Goal: Find specific page/section: Find specific page/section

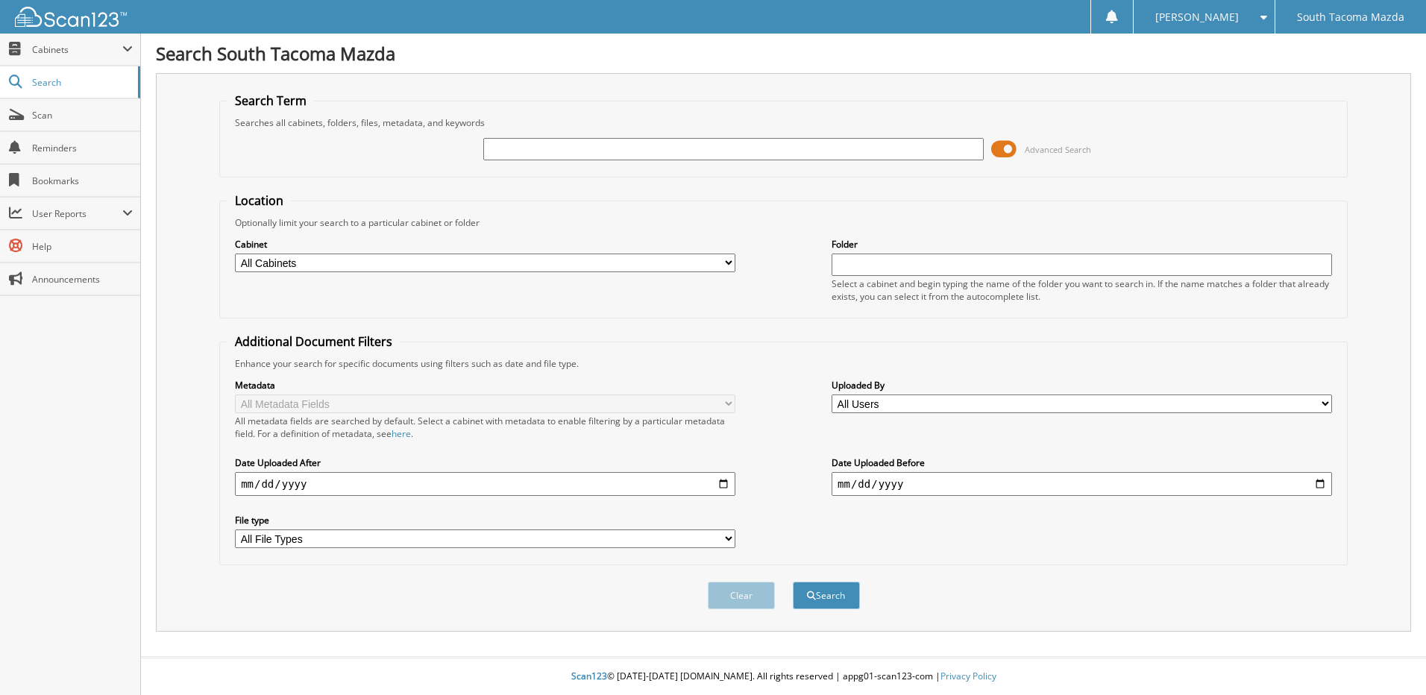
click at [557, 151] on input "text" at bounding box center [733, 149] width 501 height 22
type input "269122"
click at [793, 582] on button "Search" at bounding box center [826, 596] width 67 height 28
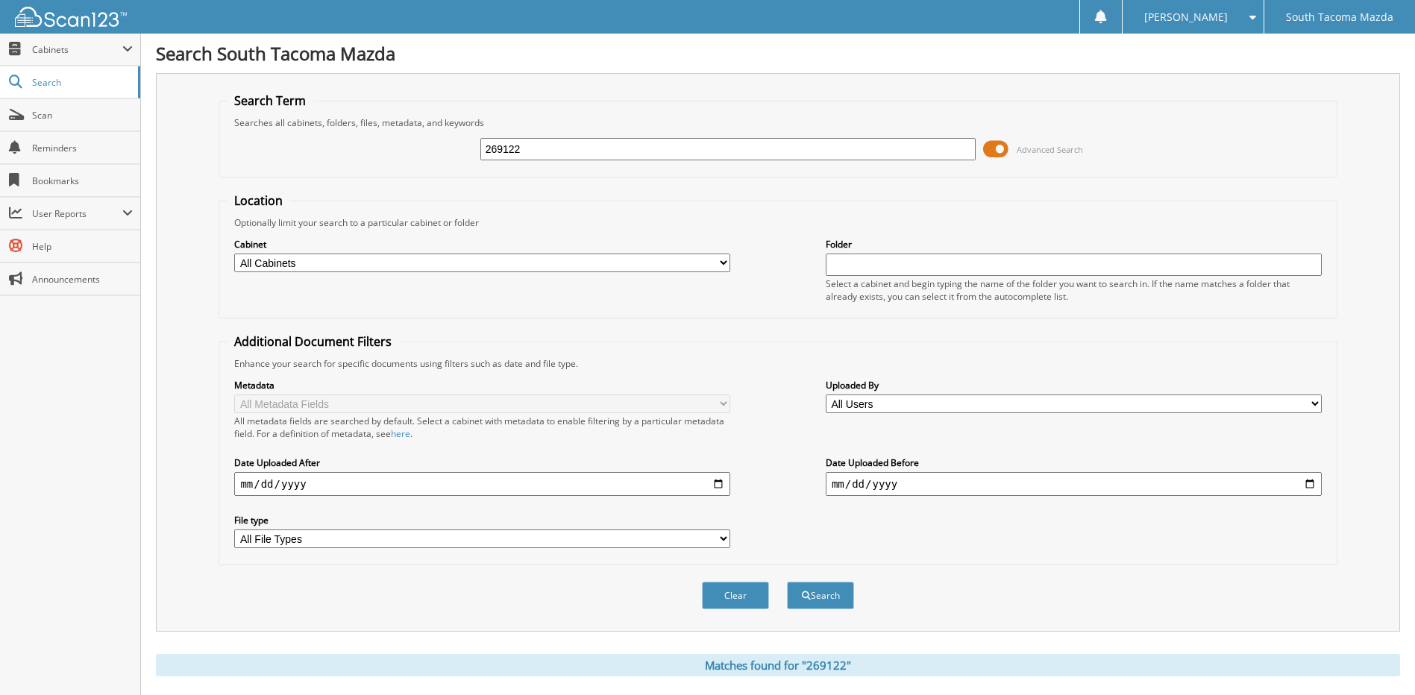
scroll to position [197, 0]
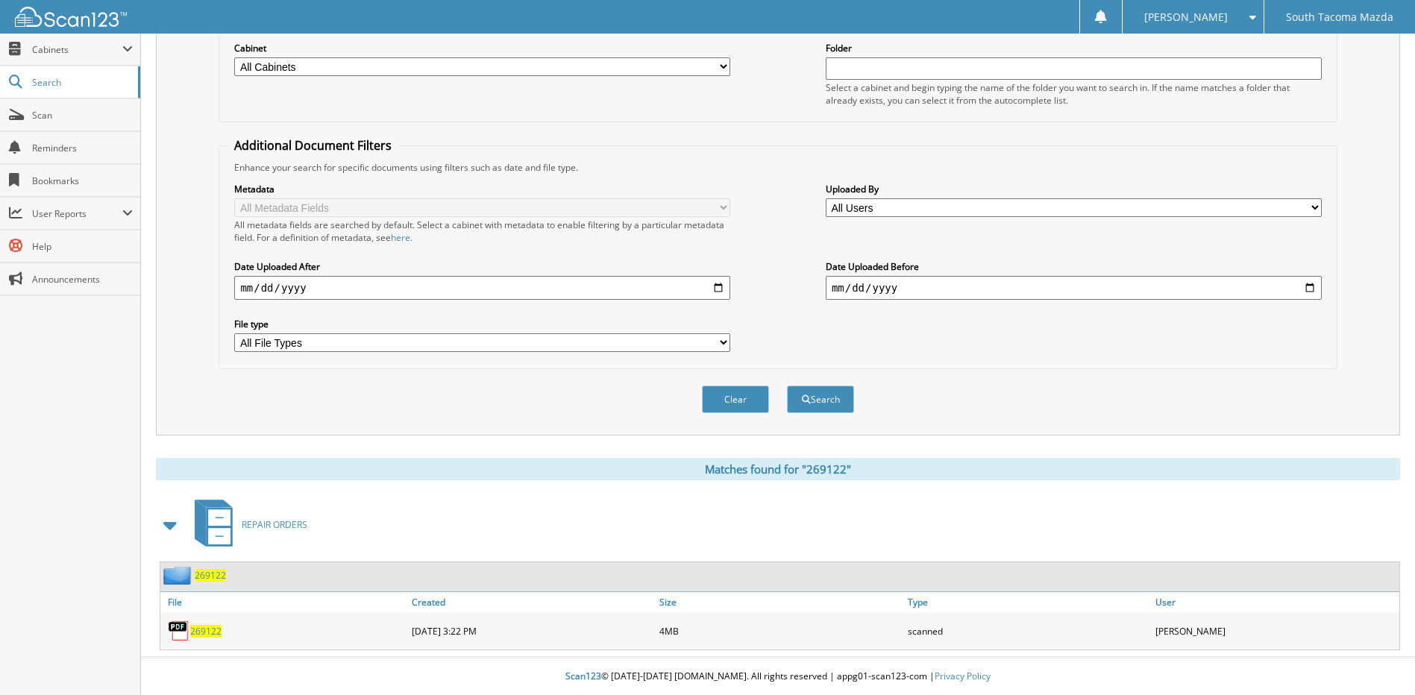
click at [210, 630] on span "269122" at bounding box center [205, 631] width 31 height 13
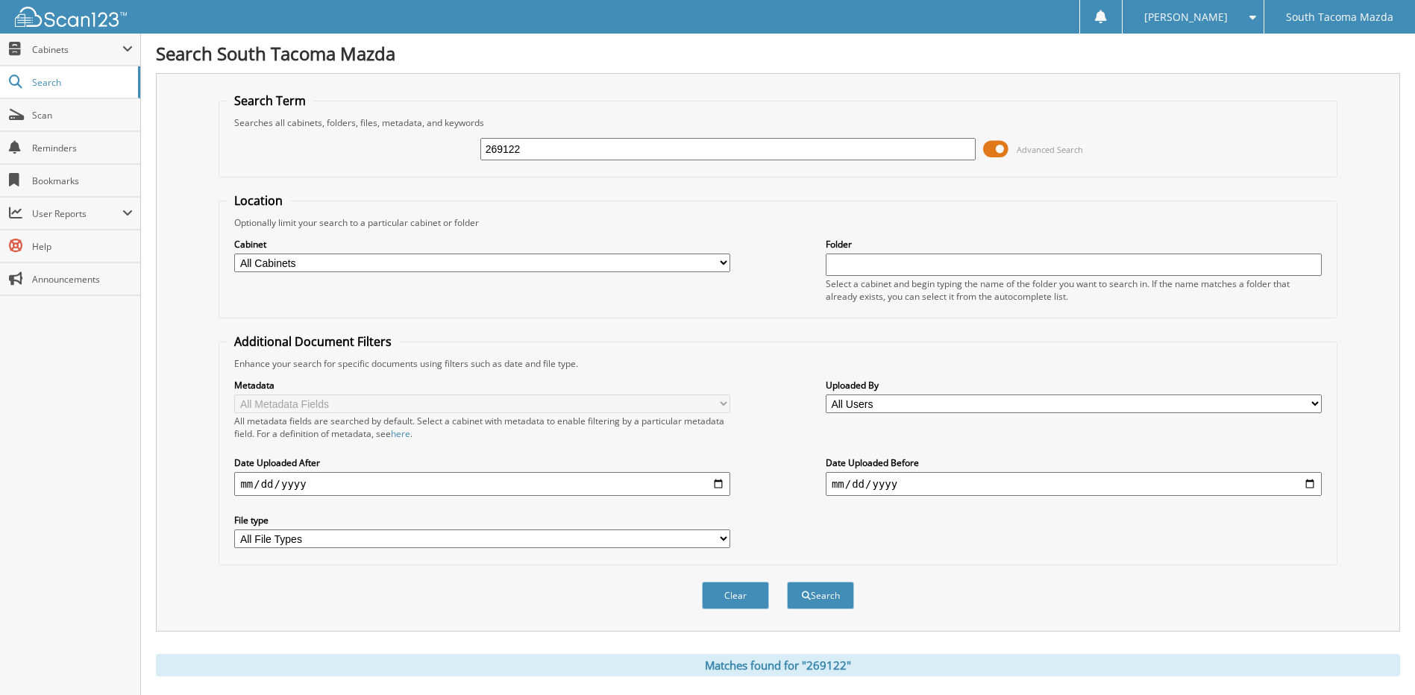
drag, startPoint x: 571, startPoint y: 144, endPoint x: 415, endPoint y: 177, distance: 159.3
click at [398, 156] on div "269122 Advanced Search" at bounding box center [778, 149] width 1102 height 40
type input "269174"
click at [787, 582] on button "Search" at bounding box center [820, 596] width 67 height 28
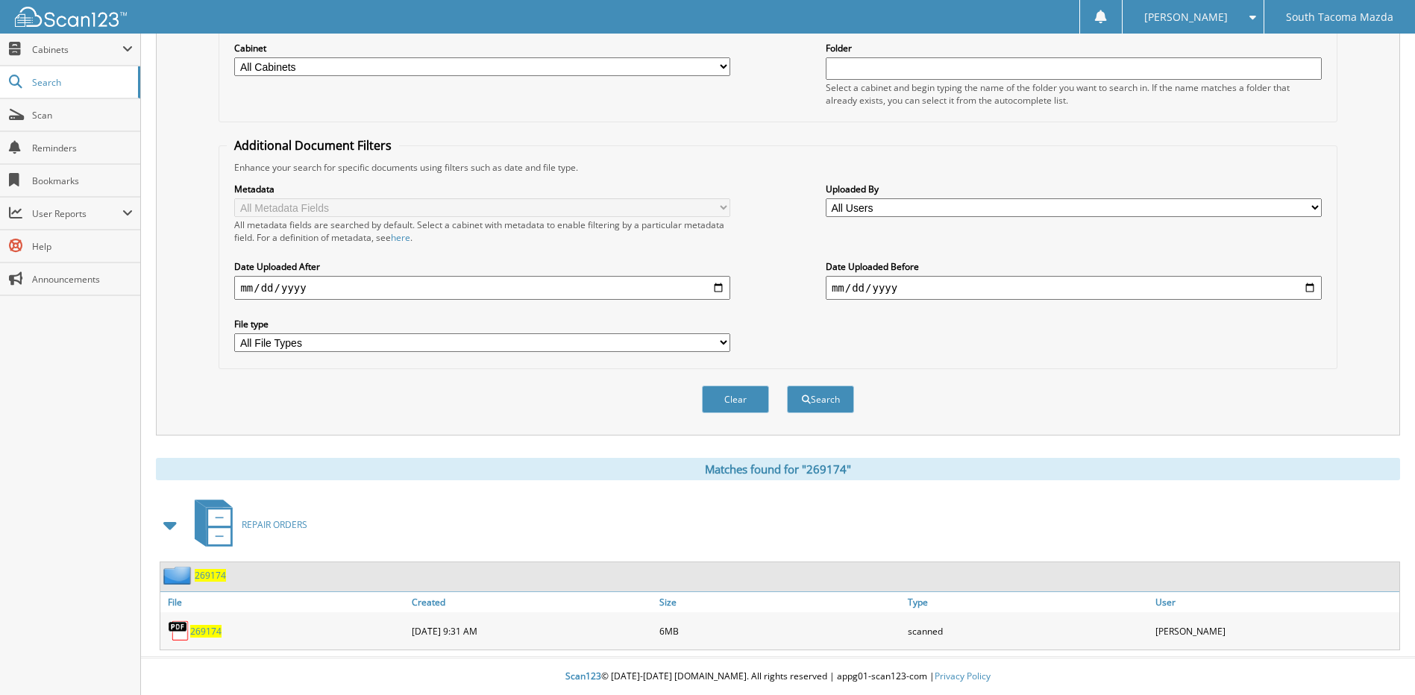
click at [198, 633] on span "269174" at bounding box center [205, 631] width 31 height 13
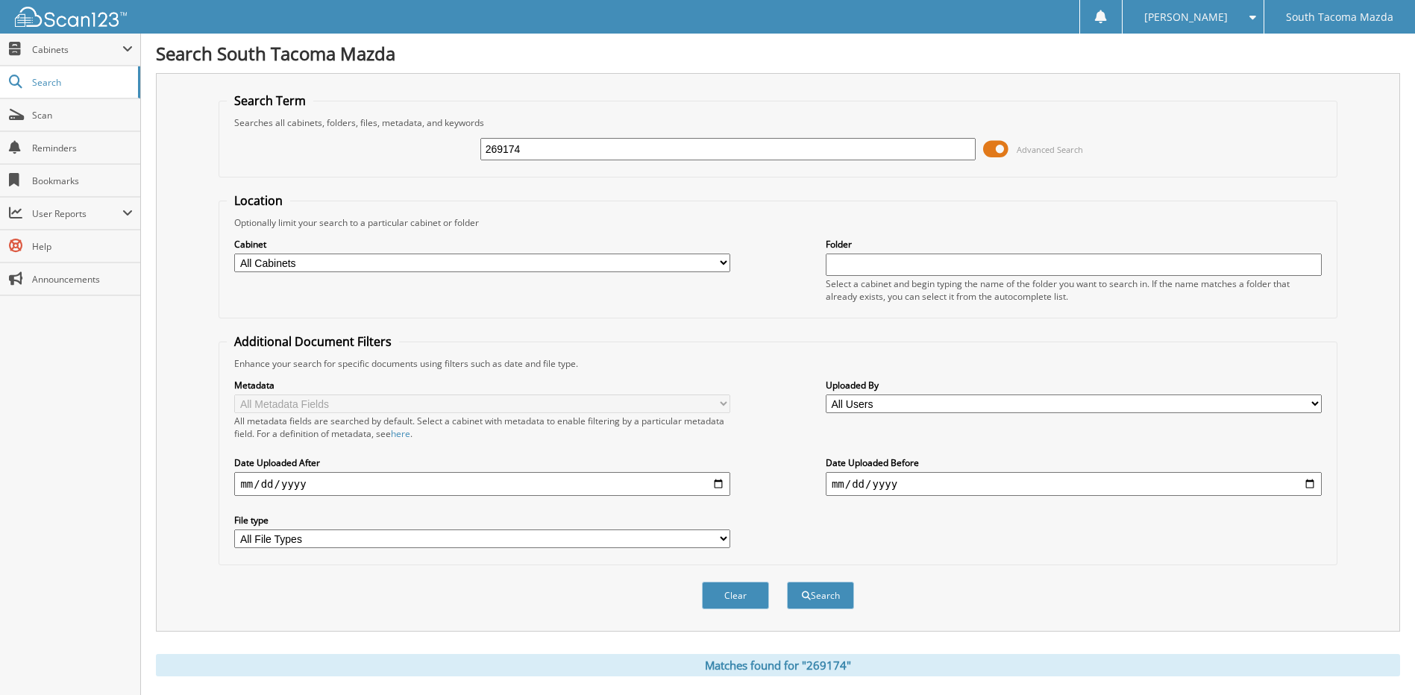
click at [599, 148] on input "269174" at bounding box center [728, 149] width 496 height 22
type input "269247"
click at [787, 582] on button "Search" at bounding box center [820, 596] width 67 height 28
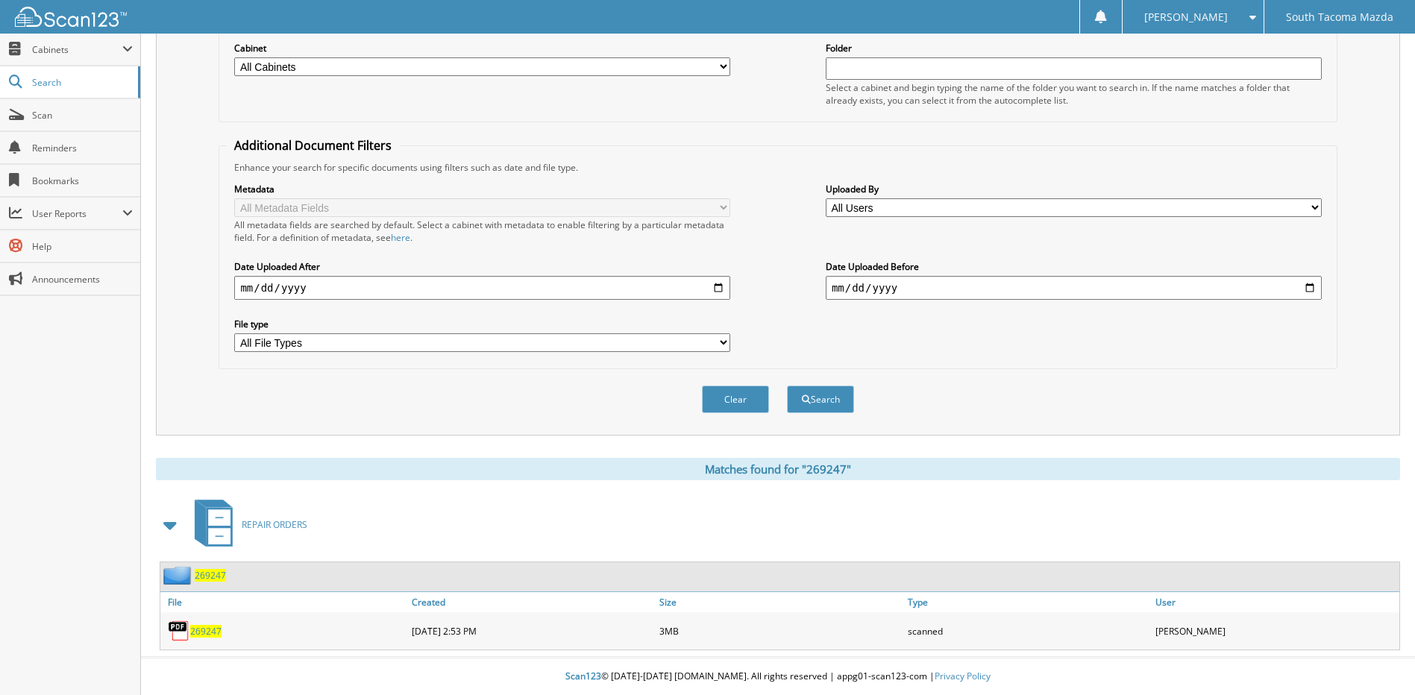
click at [201, 627] on span "269247" at bounding box center [205, 631] width 31 height 13
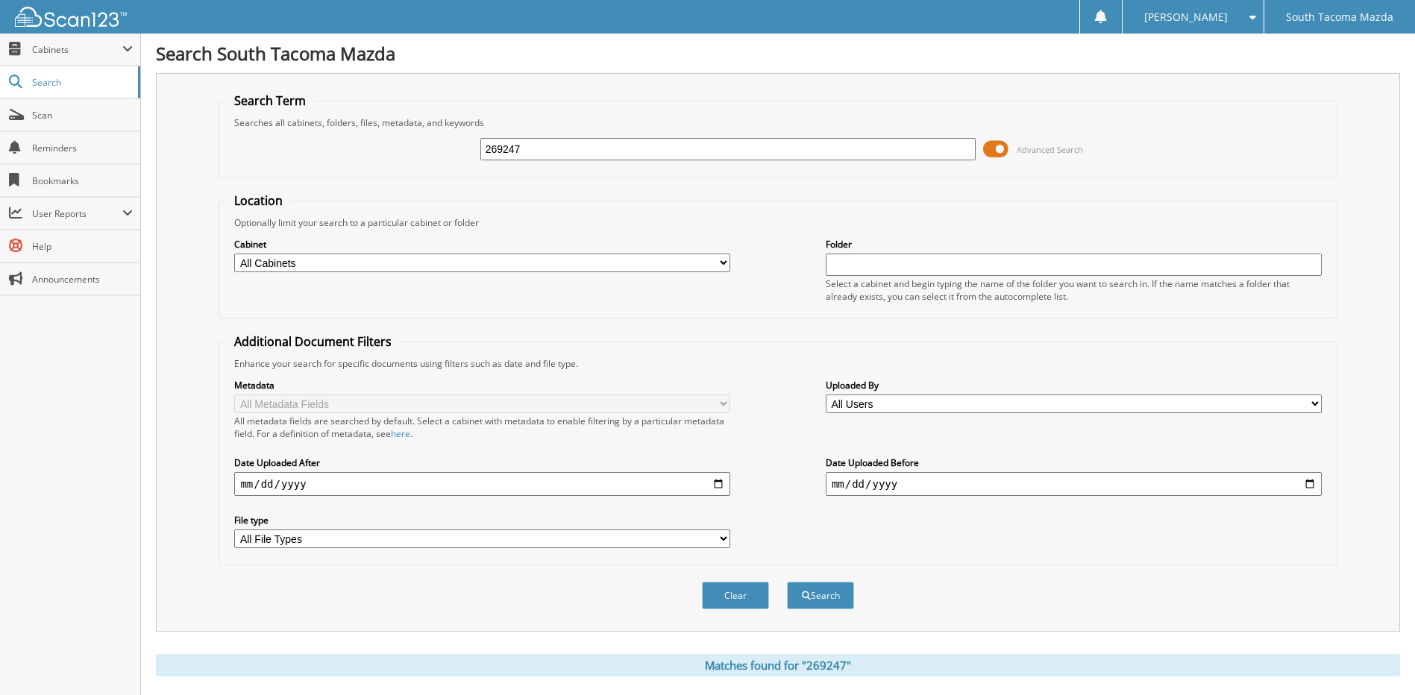
drag, startPoint x: 562, startPoint y: 135, endPoint x: 421, endPoint y: 160, distance: 143.1
click at [421, 159] on div "269247 Advanced Search" at bounding box center [778, 149] width 1102 height 40
drag, startPoint x: 551, startPoint y: 145, endPoint x: 457, endPoint y: 154, distance: 93.8
click at [458, 153] on div "269247 Advanced Search" at bounding box center [778, 149] width 1102 height 40
type input "269431"
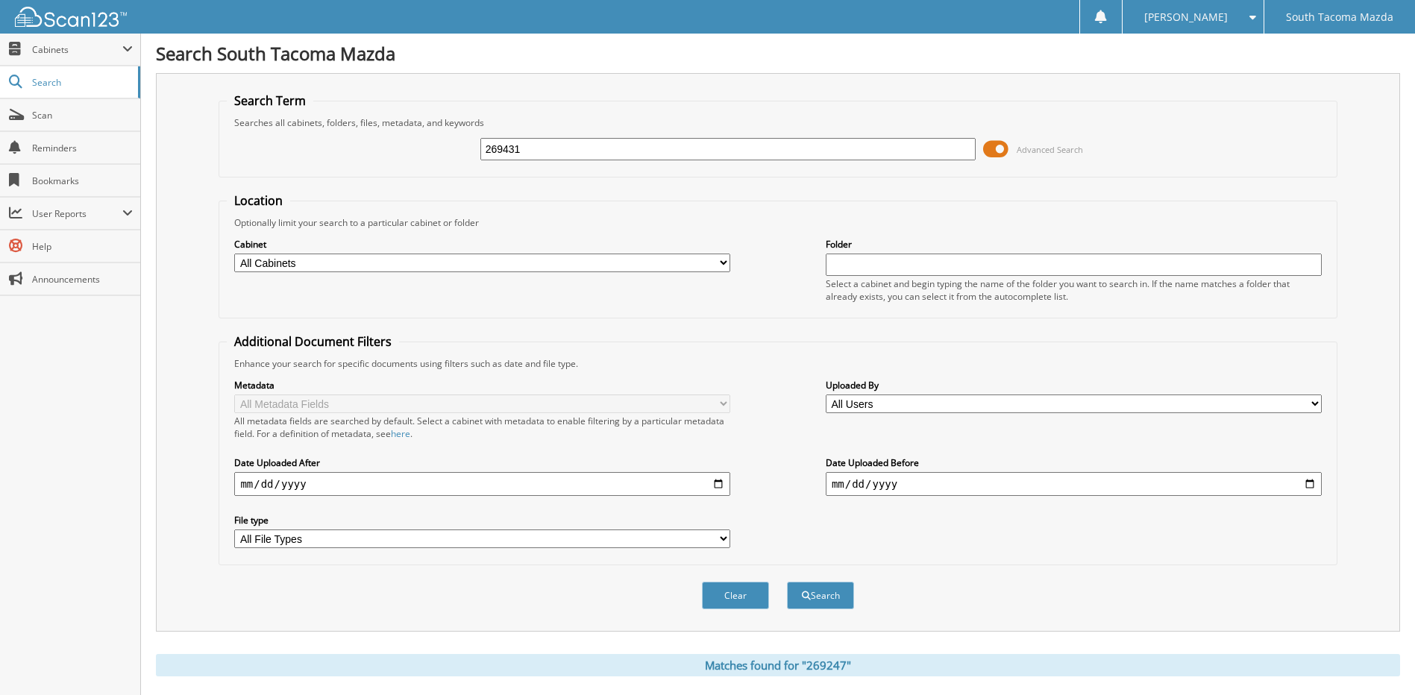
click at [787, 582] on button "Search" at bounding box center [820, 596] width 67 height 28
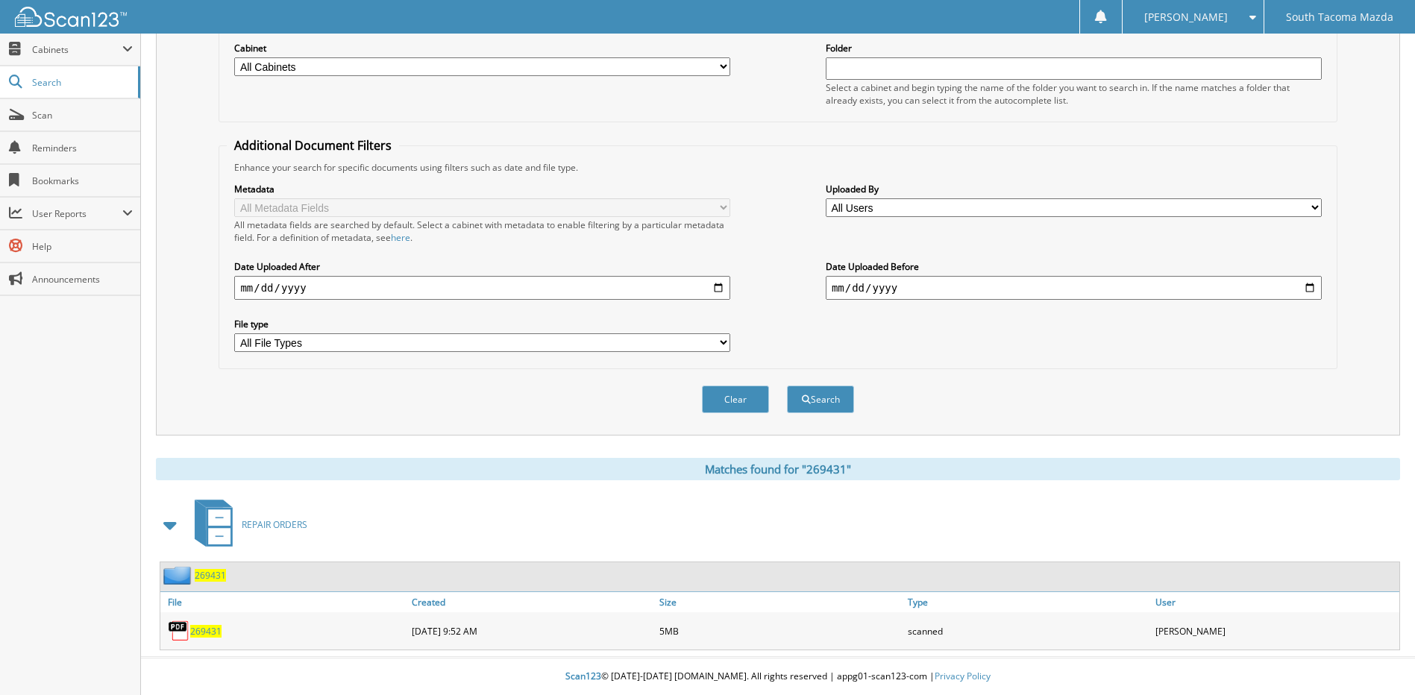
click at [209, 631] on span "269431" at bounding box center [205, 631] width 31 height 13
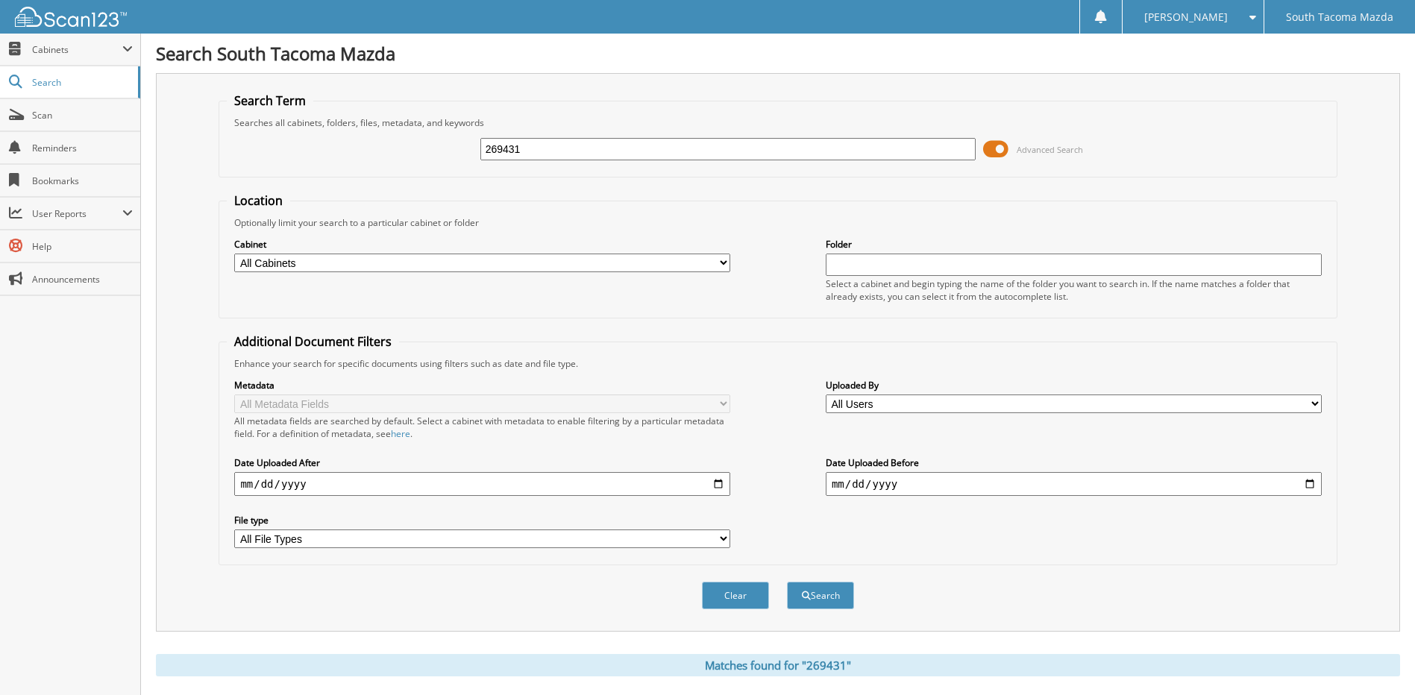
drag, startPoint x: 535, startPoint y: 147, endPoint x: 398, endPoint y: 167, distance: 138.0
click at [363, 147] on div "269431 Advanced Search" at bounding box center [778, 149] width 1102 height 40
type input "269657"
click at [787, 582] on button "Search" at bounding box center [820, 596] width 67 height 28
click at [536, 147] on input "269657" at bounding box center [728, 149] width 496 height 22
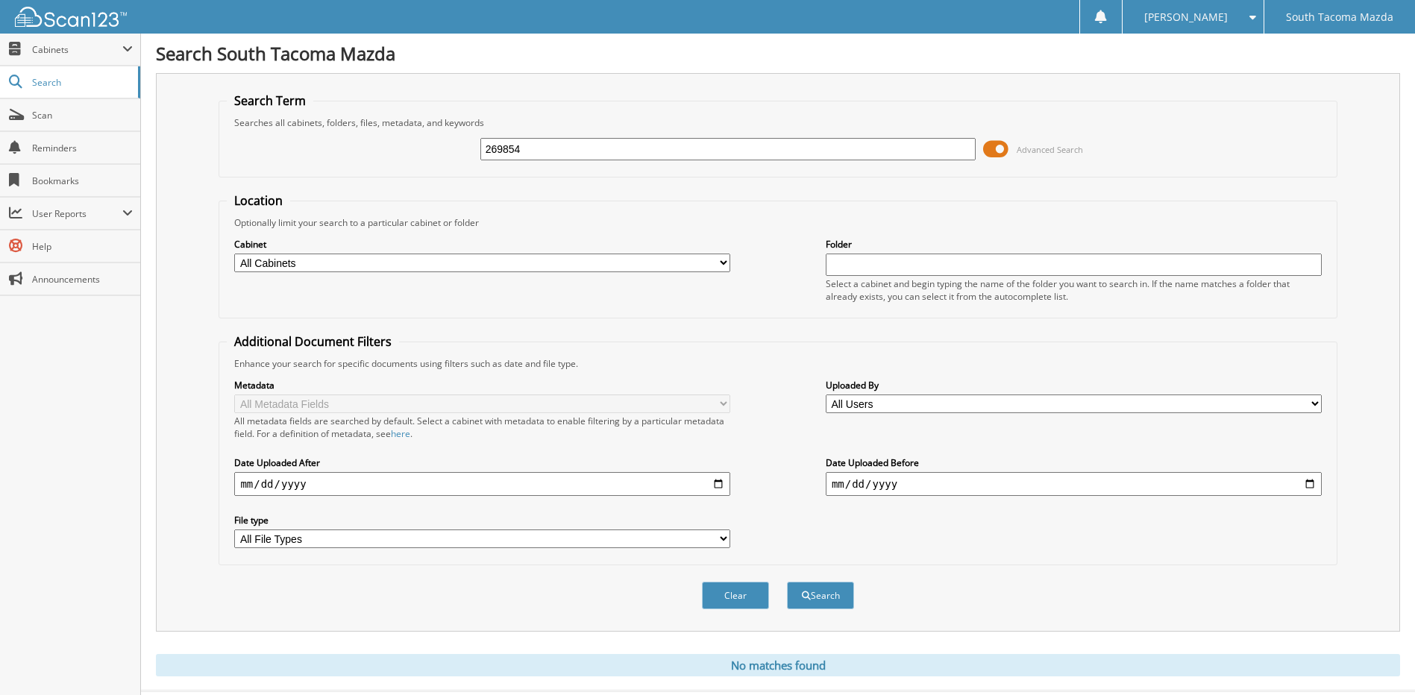
type input "269854"
click at [787, 582] on button "Search" at bounding box center [820, 596] width 67 height 28
